Goal: Answer question/provide support

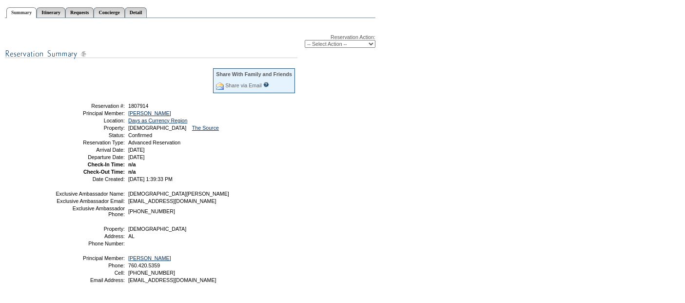
scroll to position [30, 0]
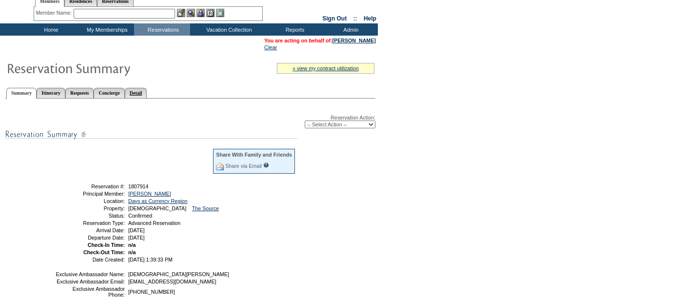
click at [147, 90] on link "Detail" at bounding box center [136, 93] width 22 height 10
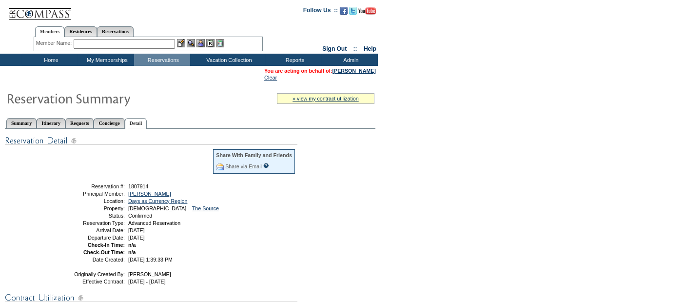
click at [102, 49] on div "Member Name: Destination or Residence: ReservationId:" at bounding box center [148, 44] width 229 height 14
click at [100, 45] on input "text" at bounding box center [124, 44] width 101 height 10
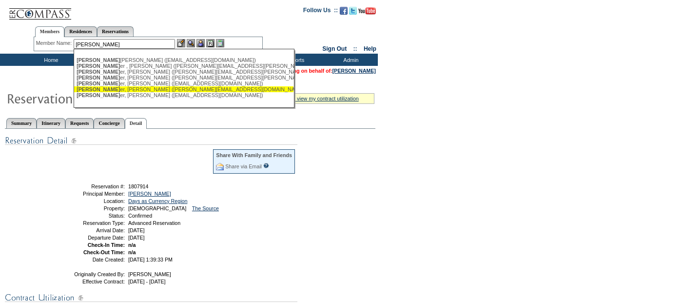
click at [159, 88] on div "Schneid er, Marjorie (margesch@mac.com)" at bounding box center [184, 89] width 215 height 6
type input "Schneider, Marjorie (margesch@mac.com)"
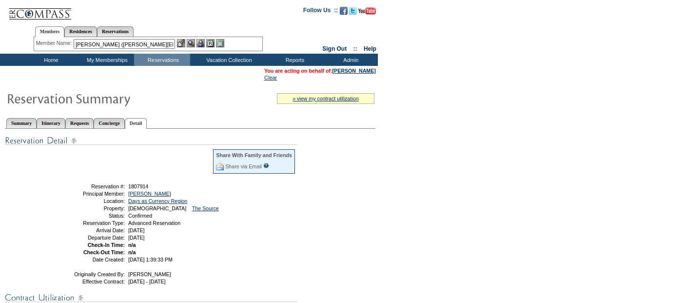
click at [202, 43] on img at bounding box center [201, 43] width 8 height 8
click at [352, 72] on link "Marjorie Schneider" at bounding box center [354, 71] width 43 height 6
